Goal: Task Accomplishment & Management: Manage account settings

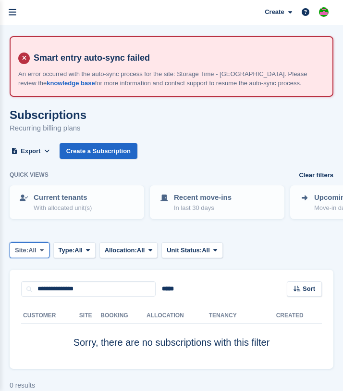
click at [41, 252] on button "Site: All" at bounding box center [30, 250] width 40 height 16
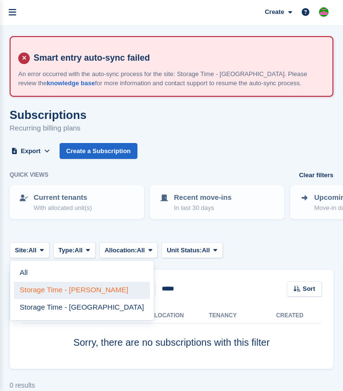
click at [39, 290] on link "Storage Time - [PERSON_NAME]" at bounding box center [82, 289] width 136 height 17
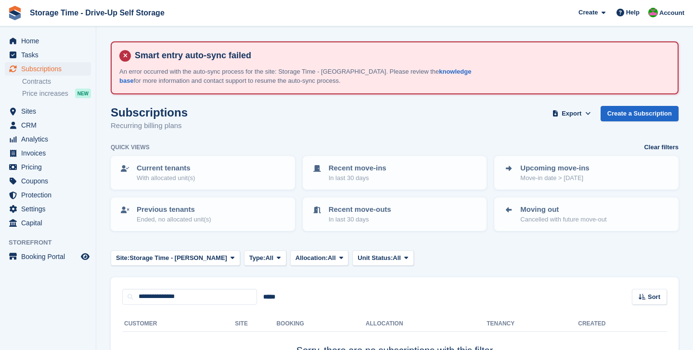
click at [255, 130] on div "Subscriptions Recurring billing plans Export Export Subscriptions Export a CSV …" at bounding box center [394, 124] width 567 height 37
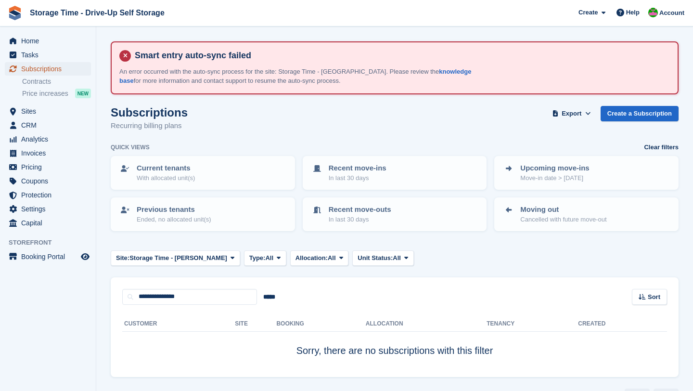
click at [53, 70] on span "Subscriptions" at bounding box center [50, 68] width 58 height 13
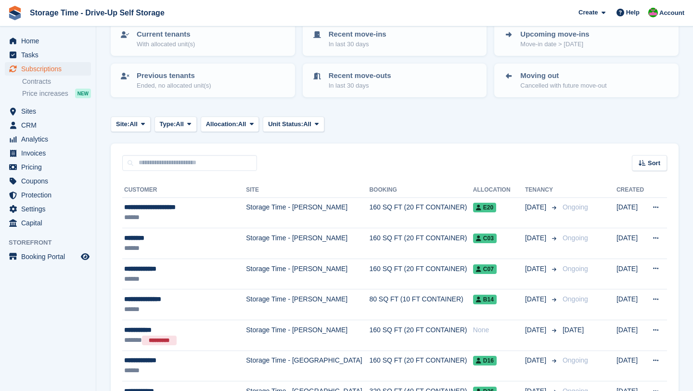
scroll to position [131, 0]
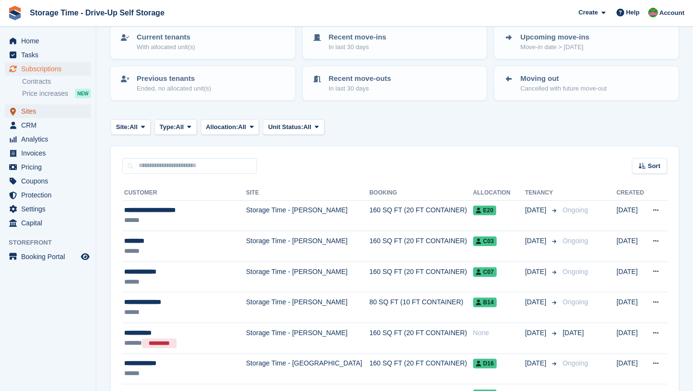
click at [38, 113] on span "Sites" at bounding box center [50, 110] width 58 height 13
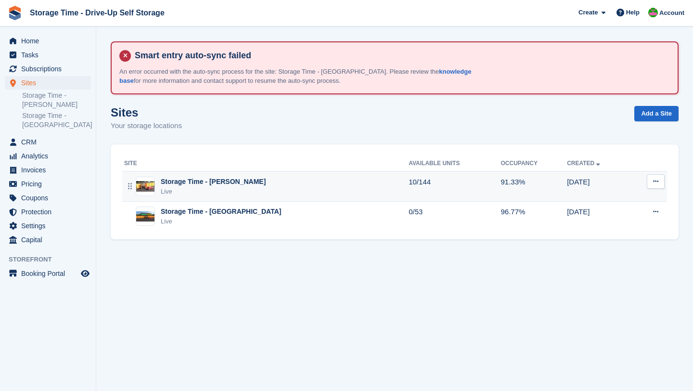
click at [256, 185] on div "Storage Time - Sharston Live" at bounding box center [266, 187] width 284 height 20
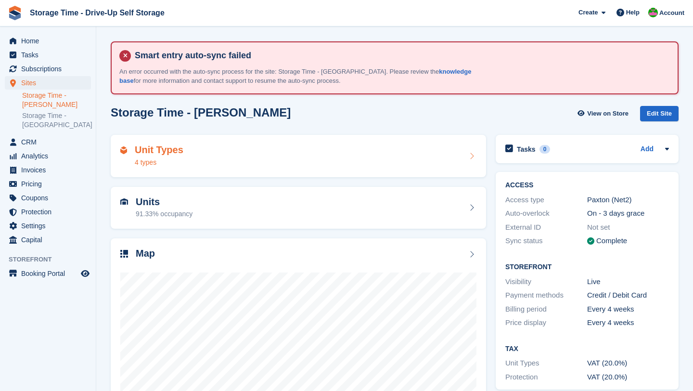
click at [239, 152] on div "Unit Types 4 types" at bounding box center [298, 155] width 356 height 23
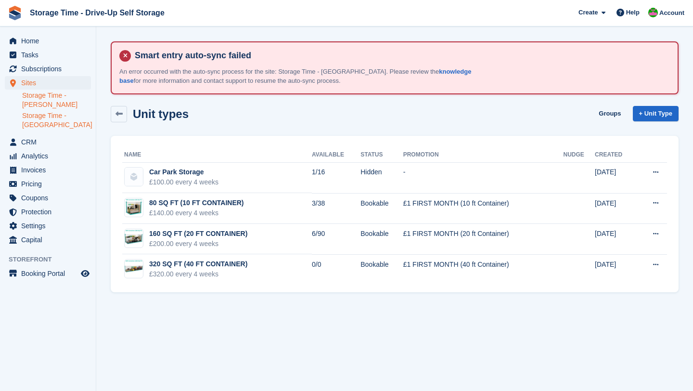
click at [53, 123] on link "Storage Time - [GEOGRAPHIC_DATA]" at bounding box center [56, 120] width 69 height 18
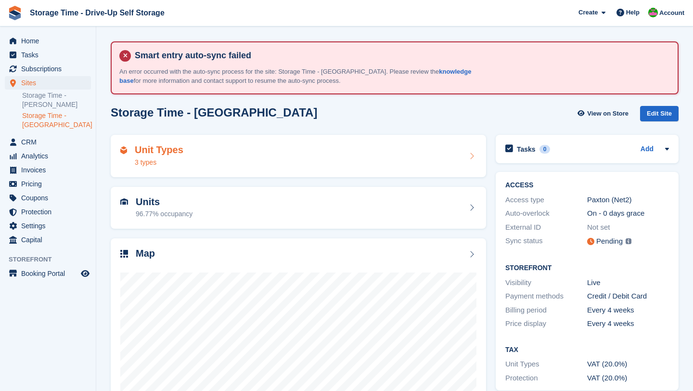
click at [185, 167] on div "Unit Types 3 types" at bounding box center [298, 156] width 375 height 42
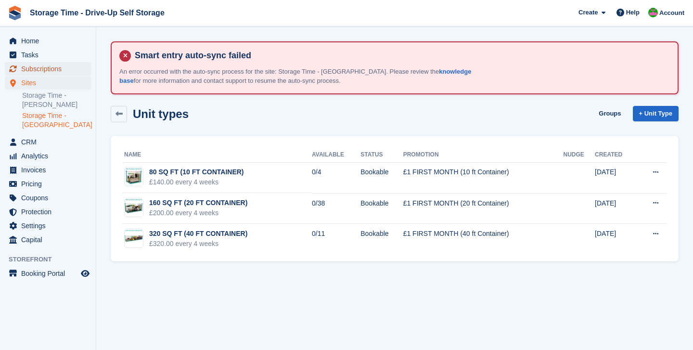
click at [38, 68] on span "Subscriptions" at bounding box center [50, 68] width 58 height 13
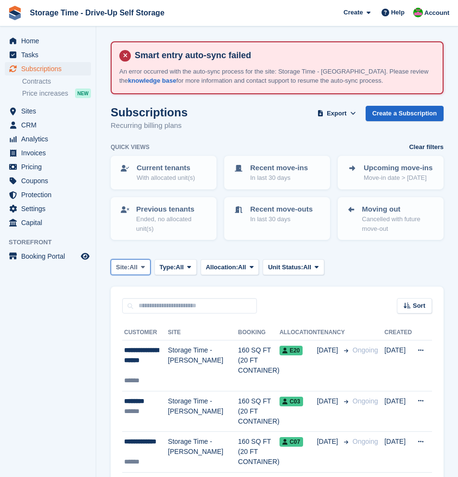
click at [138, 267] on span "All" at bounding box center [133, 268] width 8 height 10
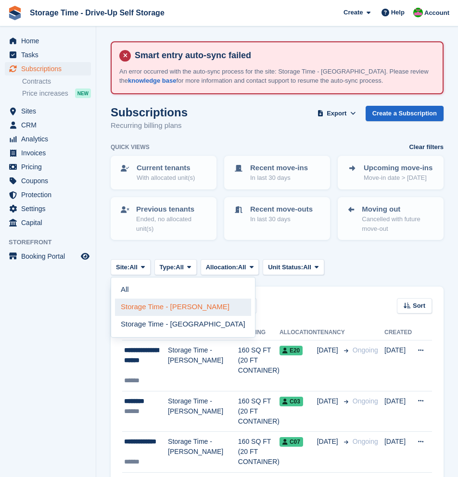
click at [160, 307] on link "Storage Time - [PERSON_NAME]" at bounding box center [183, 307] width 136 height 17
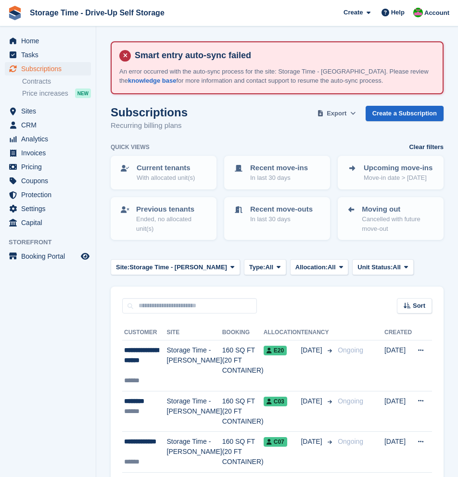
click at [340, 113] on span "Export" at bounding box center [337, 114] width 20 height 10
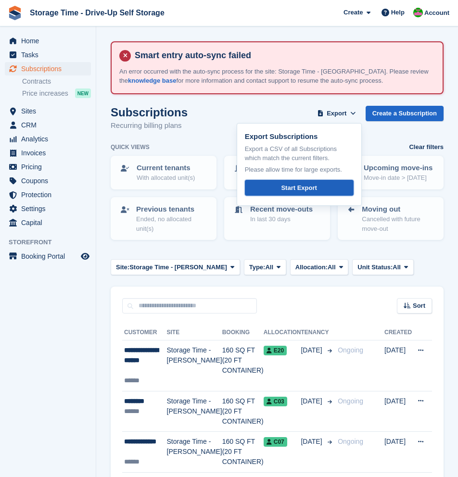
click at [319, 190] on link "Start Export" at bounding box center [299, 188] width 109 height 16
click at [30, 157] on span "Invoices" at bounding box center [50, 152] width 58 height 13
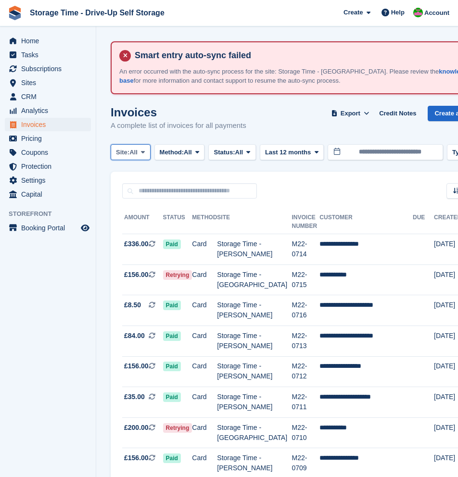
click at [142, 151] on span at bounding box center [143, 152] width 8 height 8
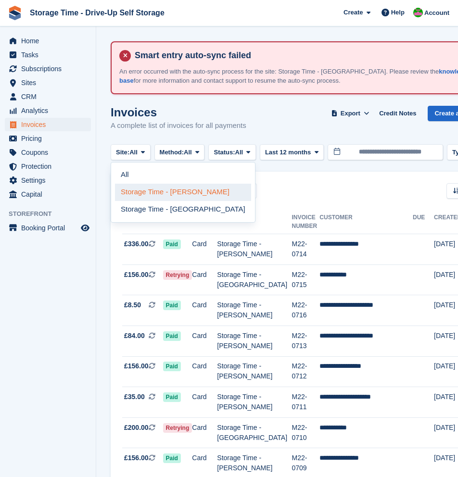
click at [163, 192] on link "Storage Time - [PERSON_NAME]" at bounding box center [183, 192] width 136 height 17
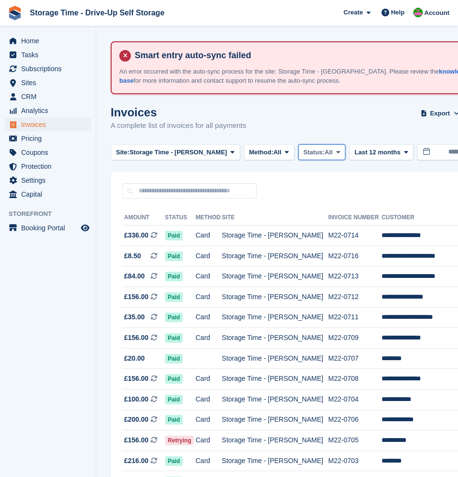
click at [304, 154] on span "Status:" at bounding box center [313, 153] width 21 height 10
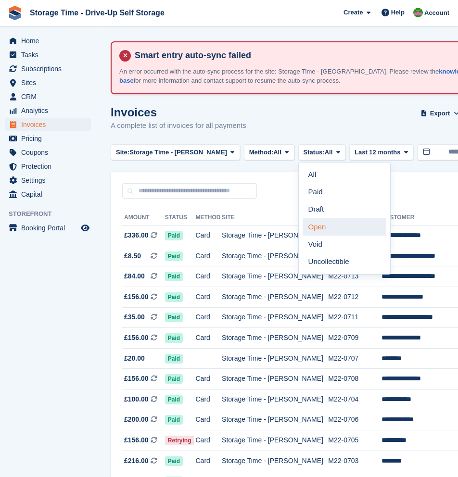
click at [324, 227] on link "Open" at bounding box center [345, 226] width 84 height 17
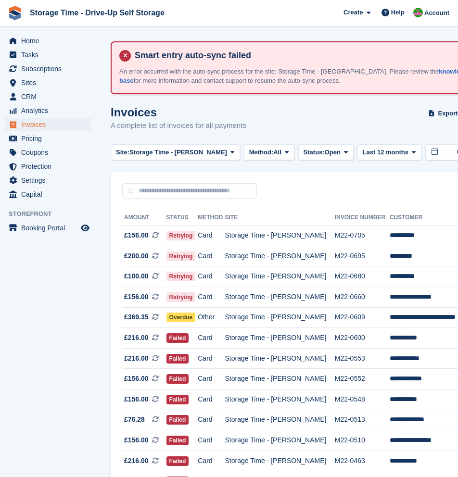
click at [317, 193] on div "Sort Sort by Date created Created (oldest first) Created (newest first)" at bounding box center [351, 185] width 480 height 27
click at [438, 116] on span "Export" at bounding box center [448, 114] width 20 height 10
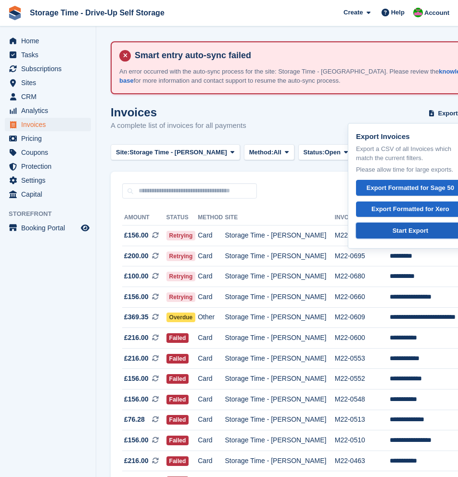
click at [415, 234] on div "Start Export" at bounding box center [410, 231] width 36 height 10
click at [308, 126] on div "Invoices A complete list of invoices for all payments Export Export Invoices Ex…" at bounding box center [351, 124] width 480 height 37
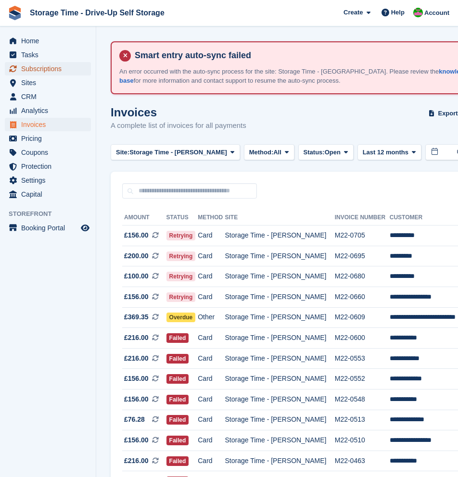
click at [50, 70] on span "Subscriptions" at bounding box center [50, 68] width 58 height 13
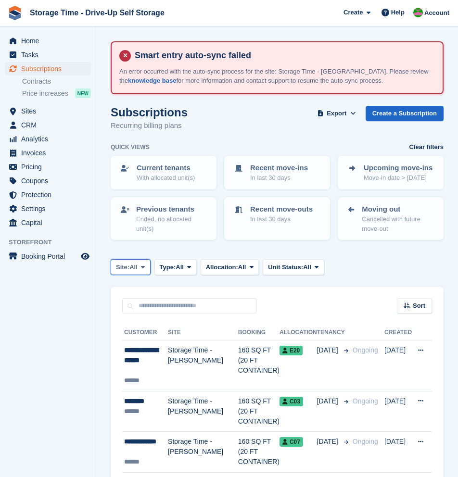
click at [138, 267] on span "All" at bounding box center [133, 268] width 8 height 10
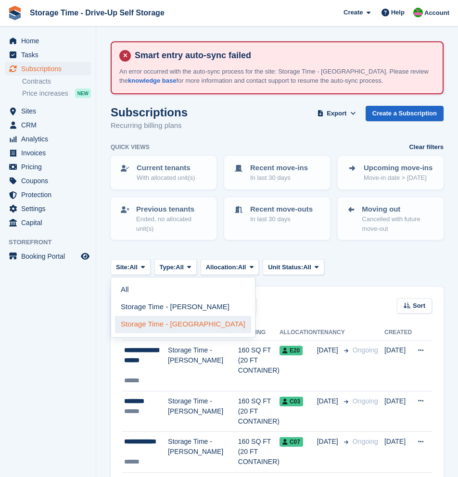
click at [164, 327] on link "Storage Time - [GEOGRAPHIC_DATA]" at bounding box center [183, 324] width 136 height 17
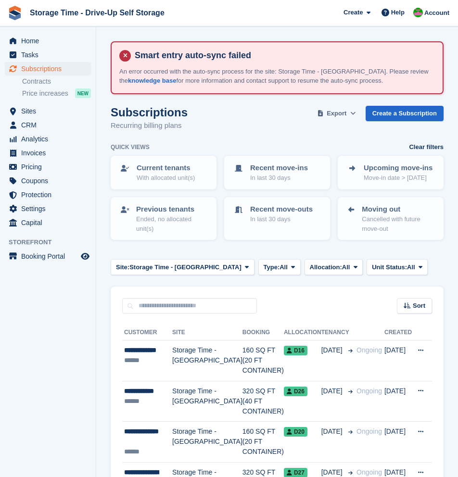
click at [337, 116] on span "Export" at bounding box center [337, 114] width 20 height 10
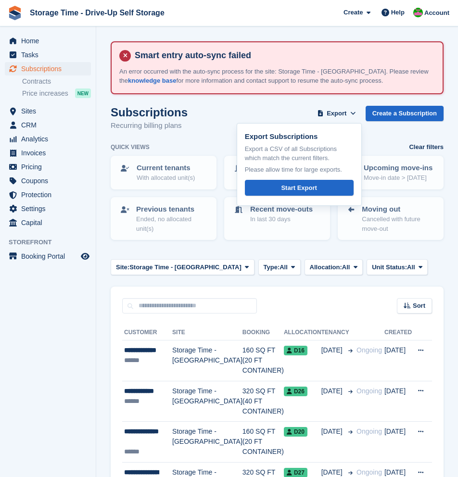
click at [324, 196] on div "Export Subscriptions Export a CSV of all Subscriptions which match the current …" at bounding box center [299, 164] width 125 height 83
click at [323, 192] on link "Start Export" at bounding box center [299, 188] width 109 height 16
click at [41, 154] on span "Invoices" at bounding box center [50, 152] width 58 height 13
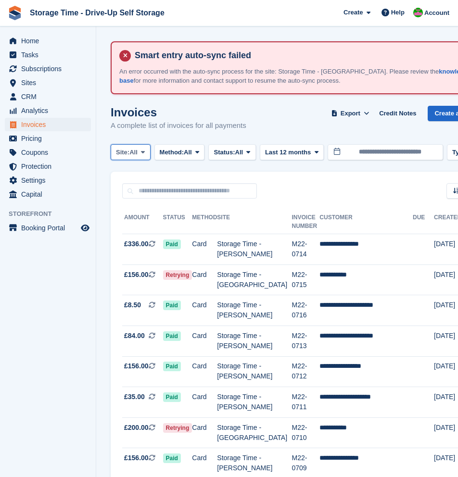
click at [138, 152] on span "All" at bounding box center [133, 153] width 8 height 10
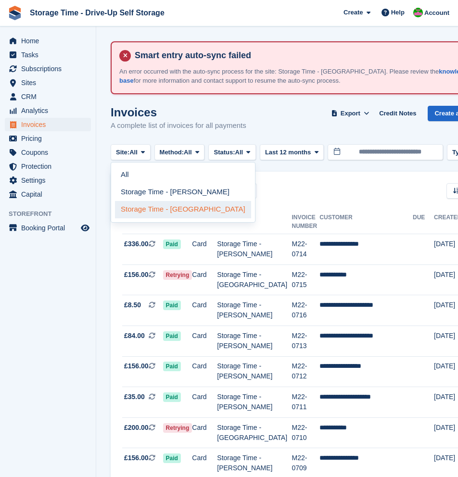
click at [172, 208] on link "Storage Time - [GEOGRAPHIC_DATA]" at bounding box center [183, 209] width 136 height 17
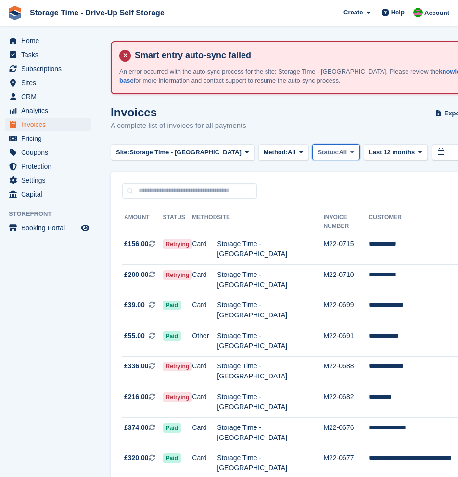
click at [339, 151] on span "All" at bounding box center [343, 153] width 8 height 10
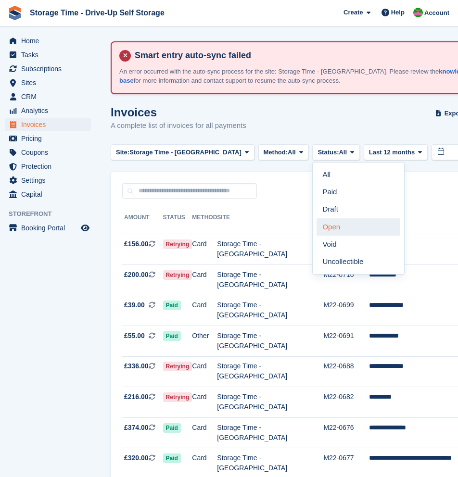
click at [331, 226] on link "Open" at bounding box center [358, 226] width 84 height 17
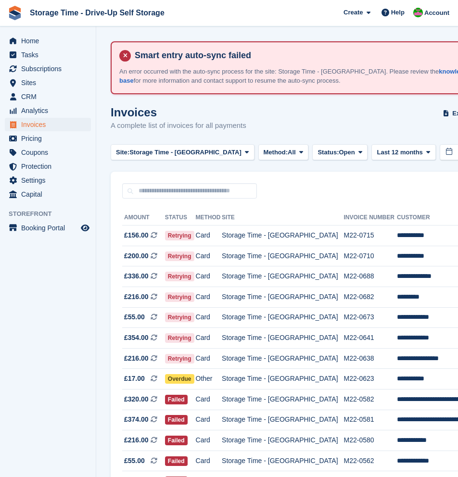
click at [320, 192] on div "Sort Sort by Date created Created (oldest first) Created (newest first)" at bounding box center [358, 185] width 494 height 27
click at [452, 113] on span "Export" at bounding box center [462, 114] width 20 height 10
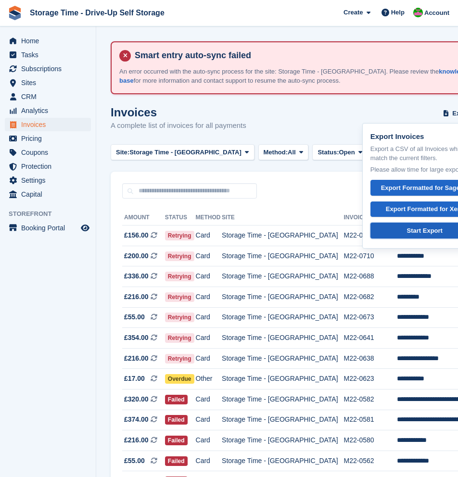
click at [407, 230] on div "Start Export" at bounding box center [425, 231] width 36 height 10
